Goal: Task Accomplishment & Management: Manage account settings

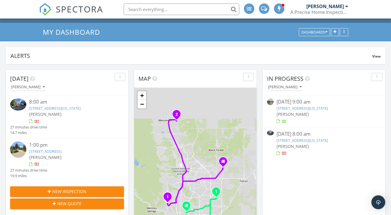
scroll to position [17, 0]
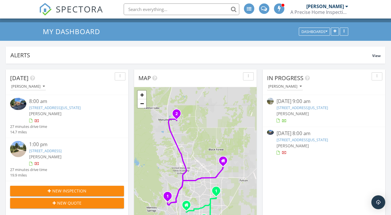
click at [77, 111] on div "[PERSON_NAME]" at bounding box center [71, 113] width 85 height 6
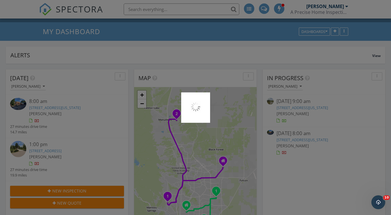
scroll to position [0, 0]
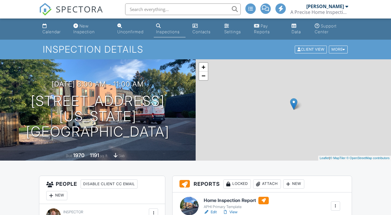
scroll to position [65, 0]
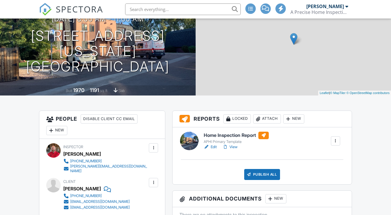
click at [234, 148] on link "View" at bounding box center [229, 147] width 15 height 6
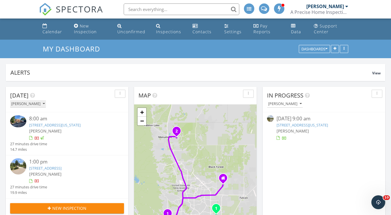
click at [29, 102] on div "[PERSON_NAME]" at bounding box center [27, 104] width 33 height 4
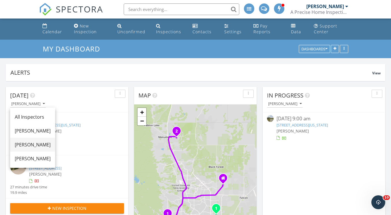
click at [29, 141] on div "[PERSON_NAME]" at bounding box center [33, 144] width 36 height 7
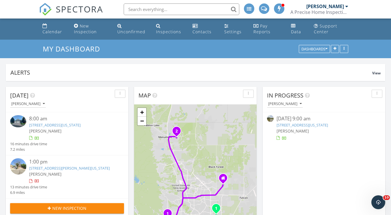
click at [45, 171] on span "[PERSON_NAME]" at bounding box center [45, 173] width 32 height 5
click at [62, 168] on link "[STREET_ADDRESS]" at bounding box center [45, 167] width 32 height 5
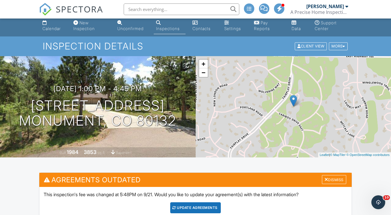
scroll to position [3, 0]
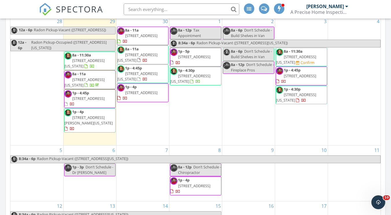
scroll to position [292, 0]
click at [302, 57] on span "9325 Golden Buffs Dr, Colorado Springs 80925" at bounding box center [296, 59] width 40 height 11
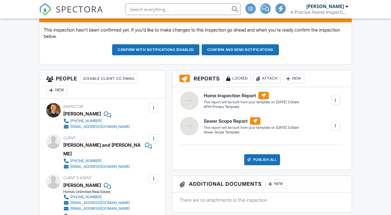
click at [61, 93] on div "New" at bounding box center [56, 89] width 21 height 9
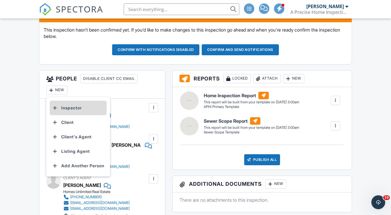
click at [68, 104] on li "Inspector" at bounding box center [78, 107] width 57 height 14
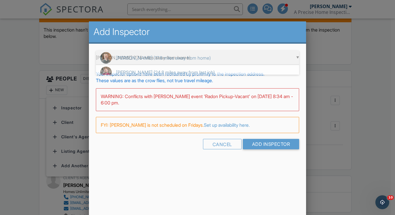
click at [161, 60] on div "▼ Kevin Harbour (17.8 miles away from home) Kevin Harbour (17.8 miles away from…" at bounding box center [197, 58] width 203 height 14
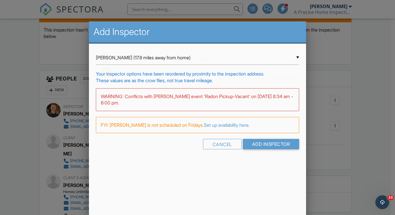
click at [159, 71] on span "Tom George (24.8 miles away from last job)" at bounding box center [197, 72] width 203 height 14
type input "Tom George (24.8 miles away from last job)"
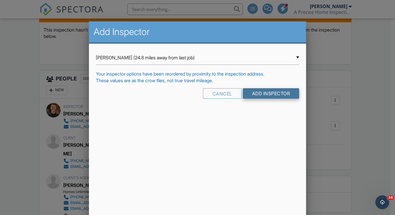
click at [261, 95] on input "Add Inspector" at bounding box center [271, 93] width 57 height 10
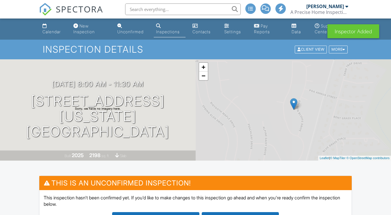
scroll to position [146, 0]
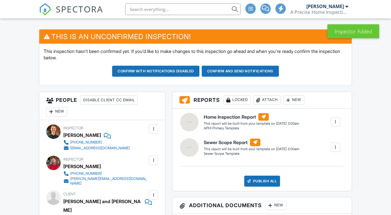
click at [155, 131] on div at bounding box center [153, 129] width 6 height 6
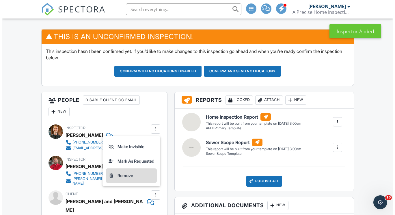
scroll to position [0, 0]
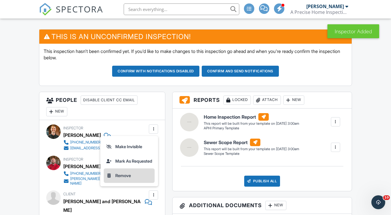
click at [119, 175] on li "Remove" at bounding box center [129, 175] width 51 height 14
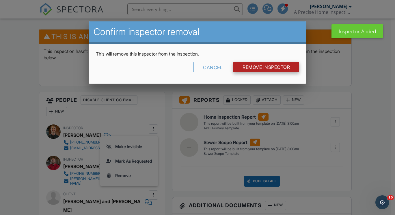
click at [266, 65] on input "Remove Inspector" at bounding box center [266, 67] width 66 height 10
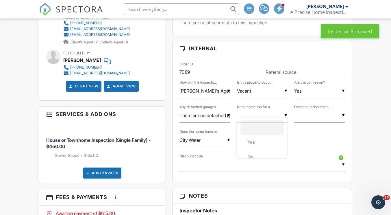
click at [272, 118] on input "text" at bounding box center [262, 115] width 50 height 14
click at [258, 162] on span "No" at bounding box center [250, 159] width 15 height 14
type input "No"
click at [310, 121] on div "▼ Yes No Yes No" at bounding box center [319, 115] width 50 height 14
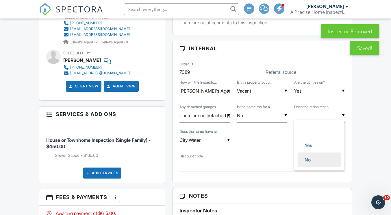
click at [313, 155] on span "No" at bounding box center [307, 159] width 15 height 14
type input "No"
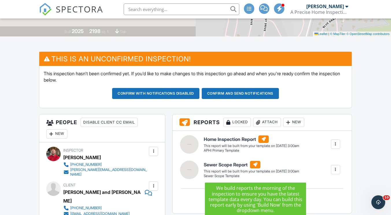
scroll to position [123, 0]
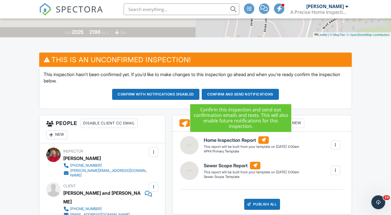
click at [236, 94] on button "Confirm and send notifications" at bounding box center [240, 94] width 77 height 11
